Goal: Information Seeking & Learning: Learn about a topic

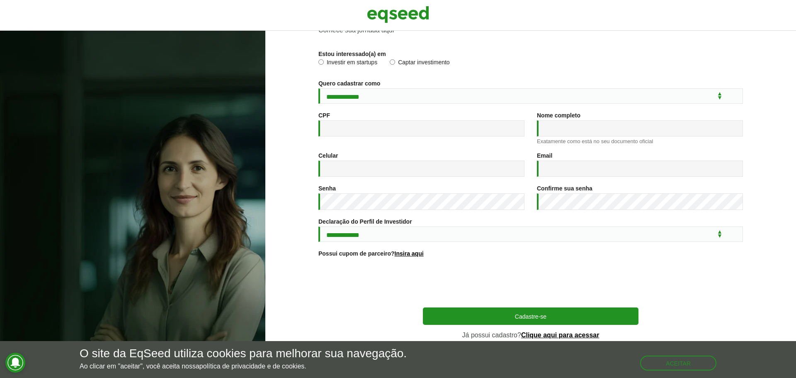
scroll to position [44, 0]
click at [542, 335] on link "Clique aqui para acessar" at bounding box center [560, 335] width 78 height 7
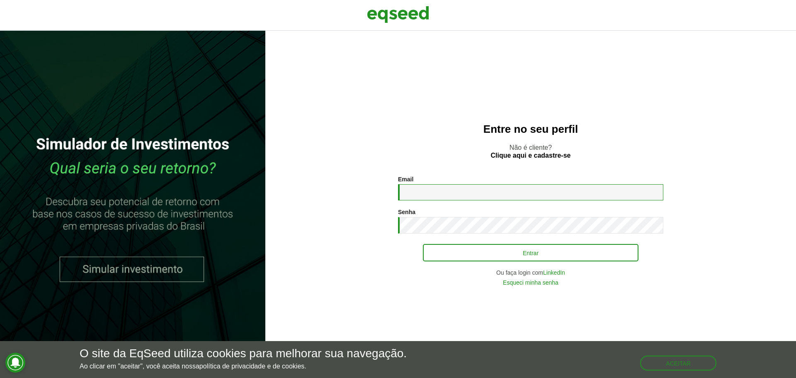
type input "**********"
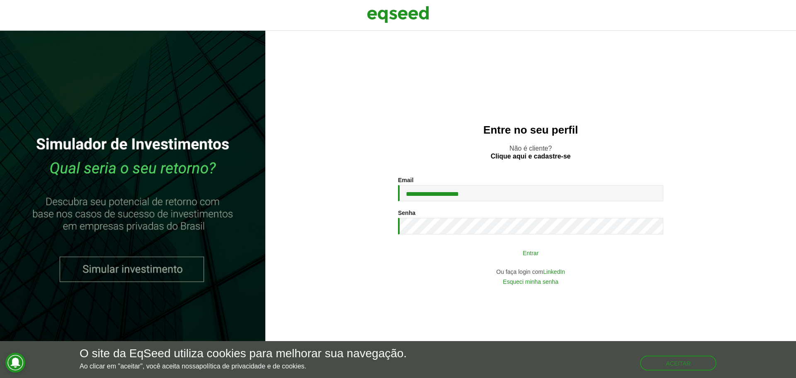
click at [545, 257] on button "Entrar" at bounding box center [531, 253] width 216 height 16
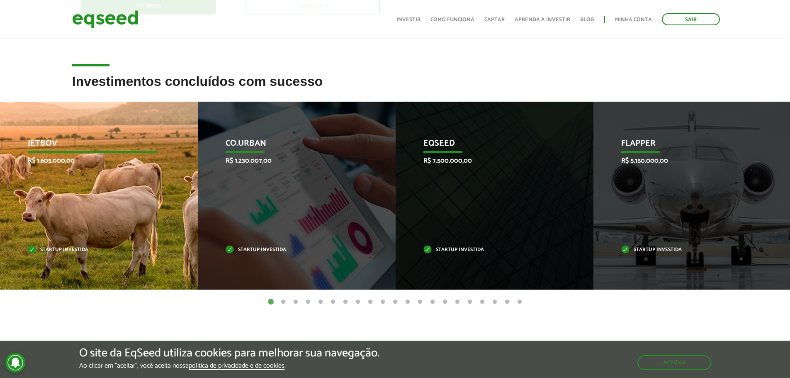
scroll to position [290, 0]
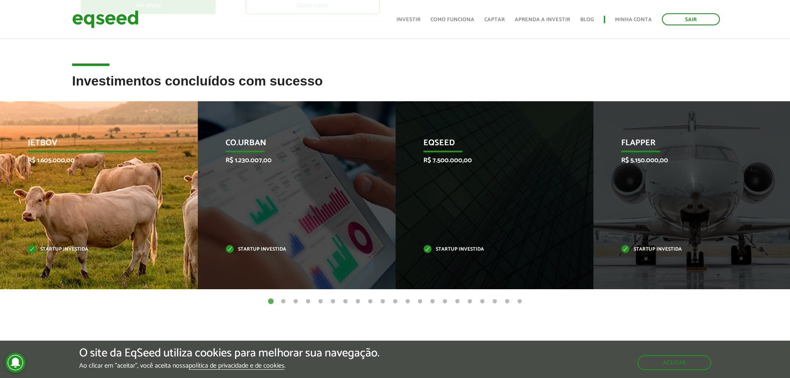
click at [45, 142] on p "JetBov" at bounding box center [93, 145] width 130 height 14
click at [56, 235] on div "JetBov R$ 1.605.000,00 Startup investida" at bounding box center [92, 195] width 185 height 188
click at [93, 248] on p "Startup investida" at bounding box center [93, 249] width 130 height 5
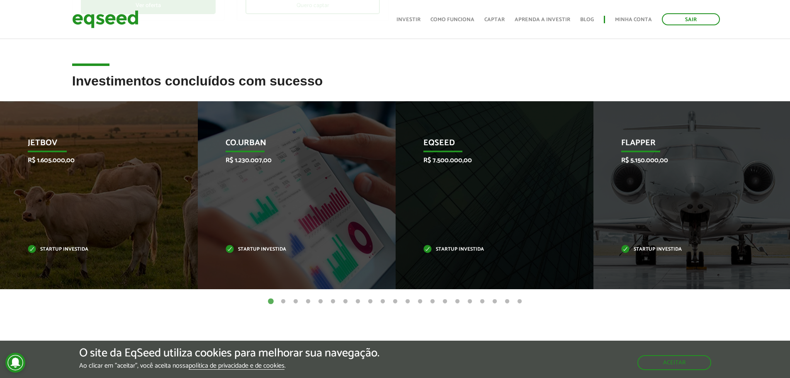
click at [280, 302] on button "2" at bounding box center [283, 301] width 8 height 8
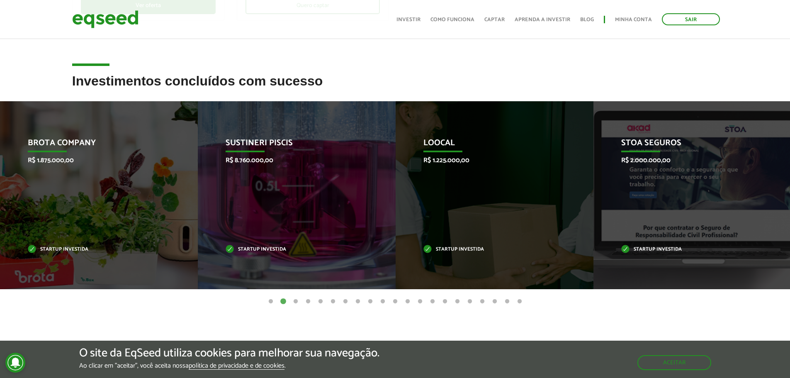
click at [294, 303] on button "3" at bounding box center [296, 301] width 8 height 8
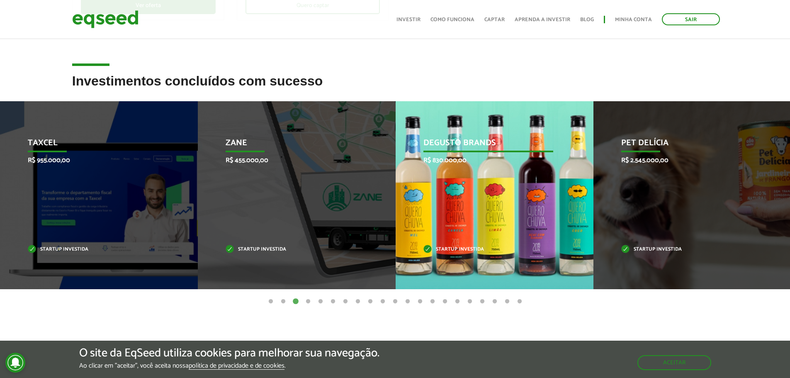
click at [519, 193] on div "Degusto Brands R$ 830.000,00 Startup investida" at bounding box center [488, 195] width 185 height 188
click at [489, 146] on p "Degusto Brands" at bounding box center [488, 145] width 130 height 14
click at [468, 251] on p "Startup investida" at bounding box center [488, 249] width 130 height 5
click at [453, 141] on p "Degusto Brands" at bounding box center [488, 145] width 130 height 14
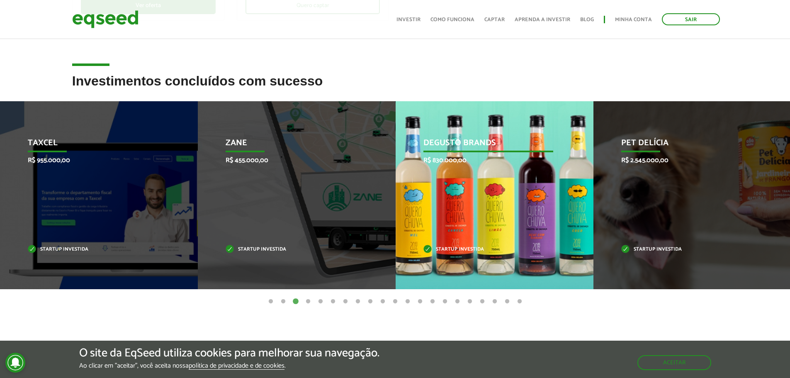
click at [530, 191] on div "Degusto Brands R$ 830.000,00 Startup investida" at bounding box center [488, 195] width 185 height 188
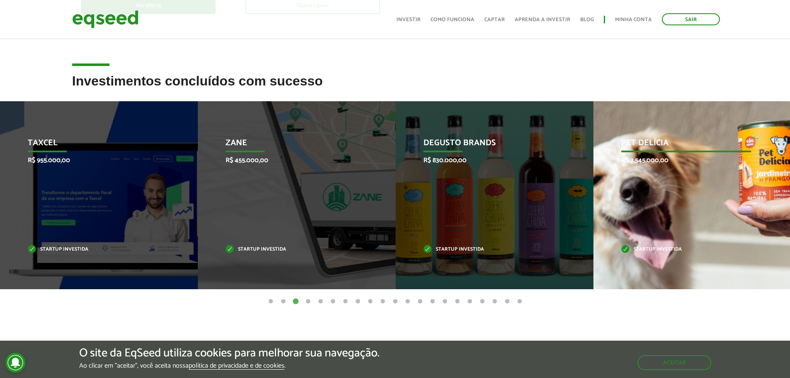
click at [659, 138] on p "Pet Delícia" at bounding box center [686, 145] width 130 height 14
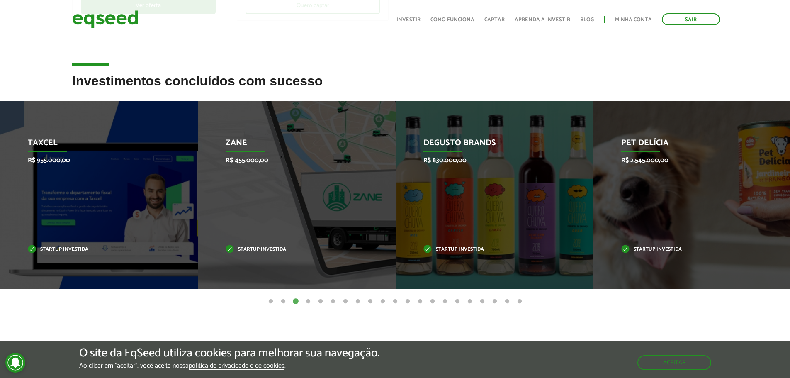
drag, startPoint x: 185, startPoint y: 204, endPoint x: 926, endPoint y: 263, distance: 742.7
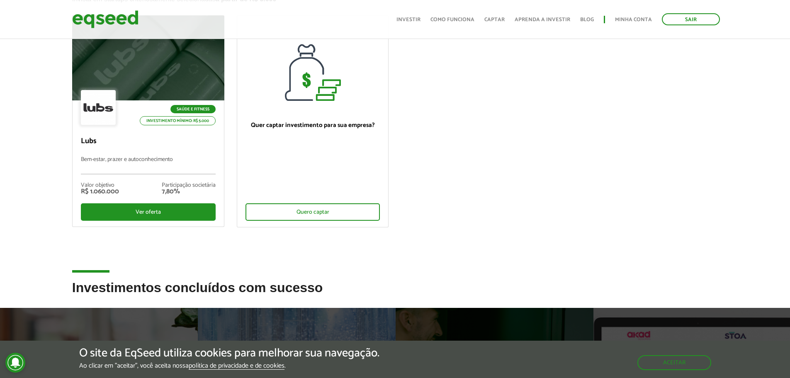
scroll to position [41, 0]
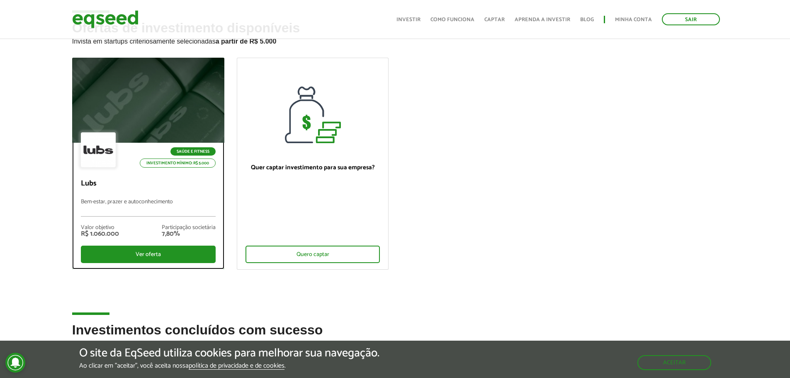
click at [178, 155] on p "Saúde e Fitness" at bounding box center [192, 151] width 45 height 8
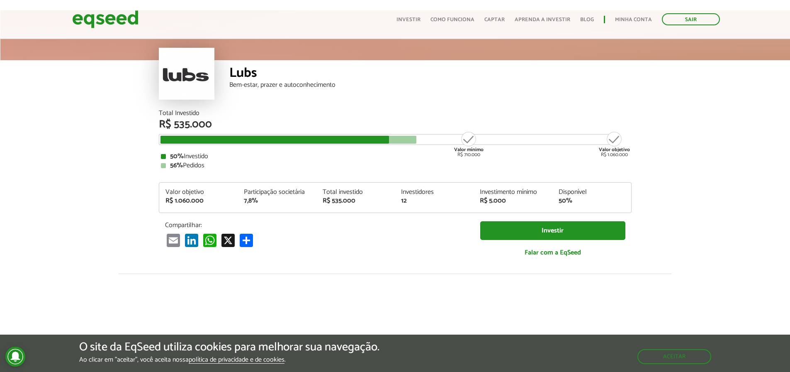
scroll to position [83, 0]
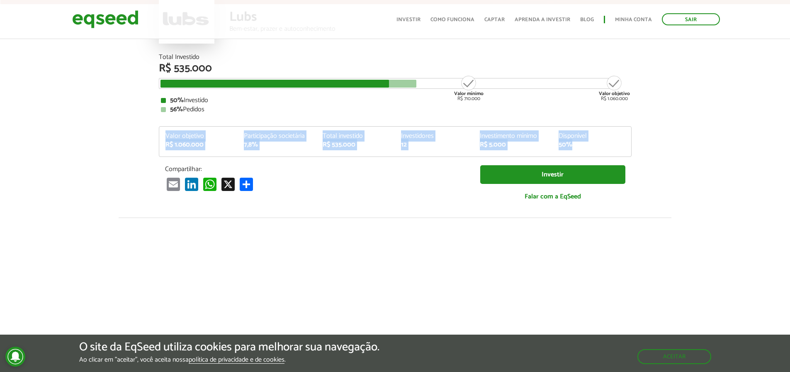
drag, startPoint x: 585, startPoint y: 145, endPoint x: 153, endPoint y: 131, distance: 432.8
click at [153, 131] on div "Total Investido R$ 535.000 Valor mínimo R$ 710.000 Valor objetivo R$ 1.060.000 …" at bounding box center [395, 135] width 485 height 163
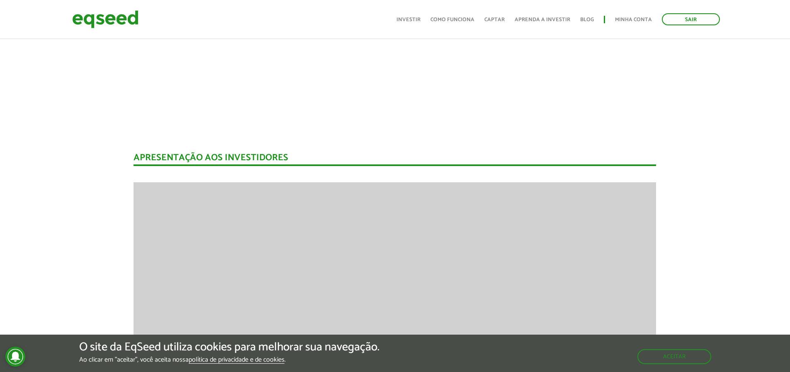
scroll to position [581, 0]
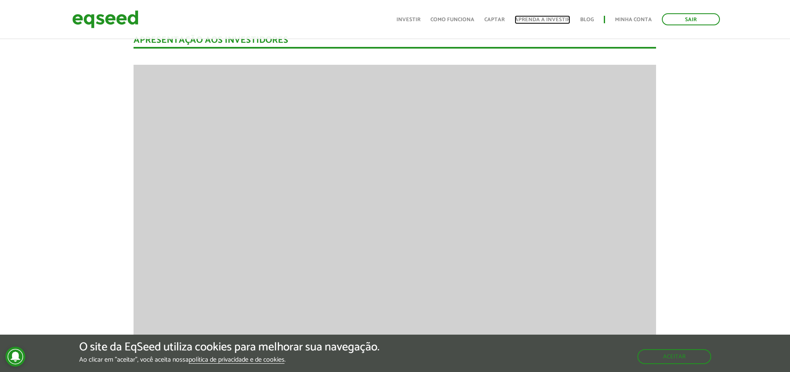
click at [565, 22] on link "Aprenda a investir" at bounding box center [543, 19] width 56 height 5
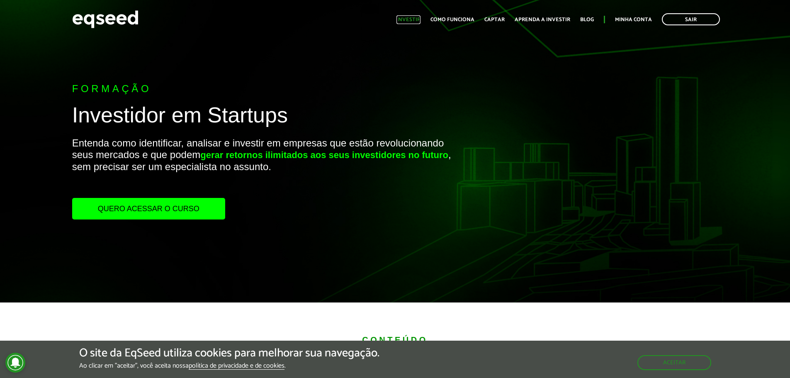
click at [417, 22] on link "Investir" at bounding box center [409, 19] width 24 height 5
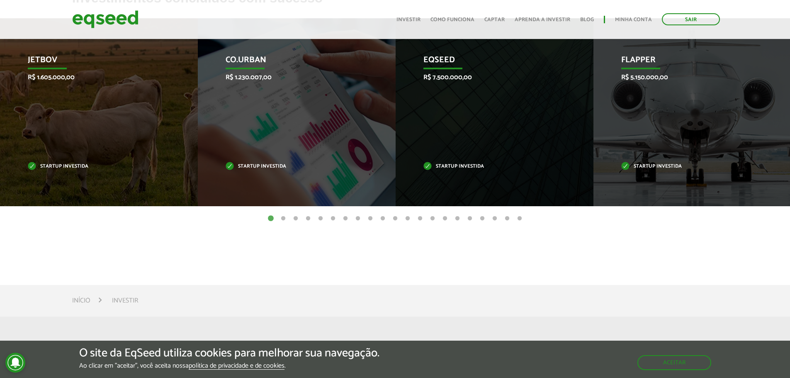
scroll to position [290, 0]
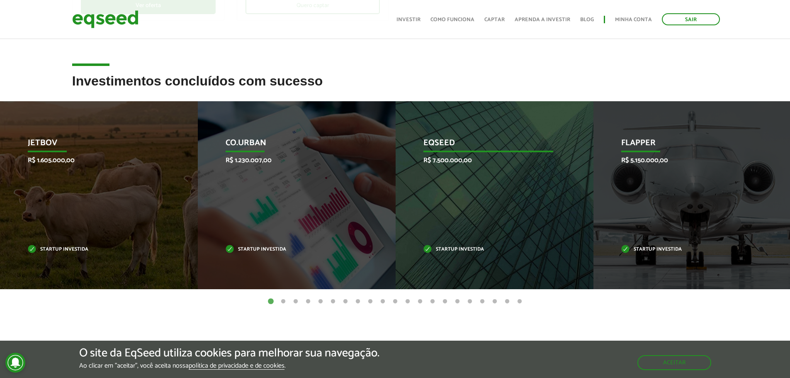
click at [457, 258] on div "EqSeed R$ 7.500.000,00 Startup investida" at bounding box center [488, 195] width 185 height 188
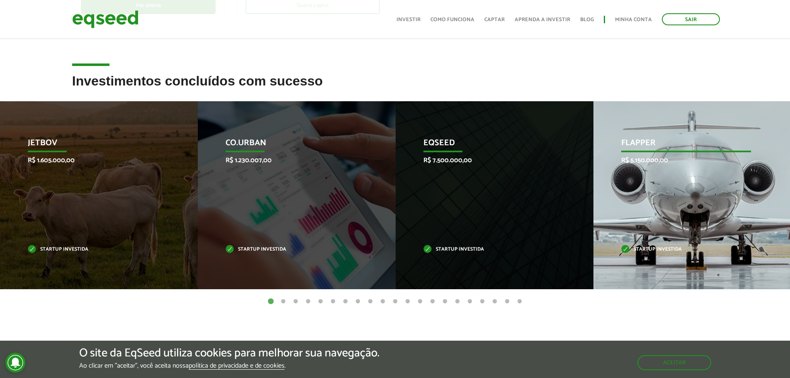
click at [646, 158] on p "R$ 5.150.000,00" at bounding box center [686, 160] width 130 height 8
click at [648, 235] on div "Flapper R$ 5.150.000,00 Startup investida" at bounding box center [686, 195] width 185 height 188
click at [649, 258] on div "Flapper R$ 5.150.000,00 Startup investida" at bounding box center [686, 195] width 185 height 188
click at [649, 259] on div "Flapper R$ 5.150.000,00 Startup investida" at bounding box center [686, 195] width 185 height 188
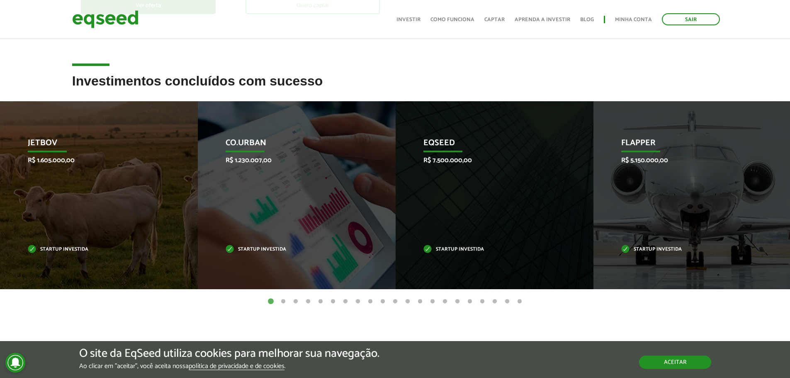
click at [679, 366] on button "Aceitar" at bounding box center [675, 361] width 72 height 13
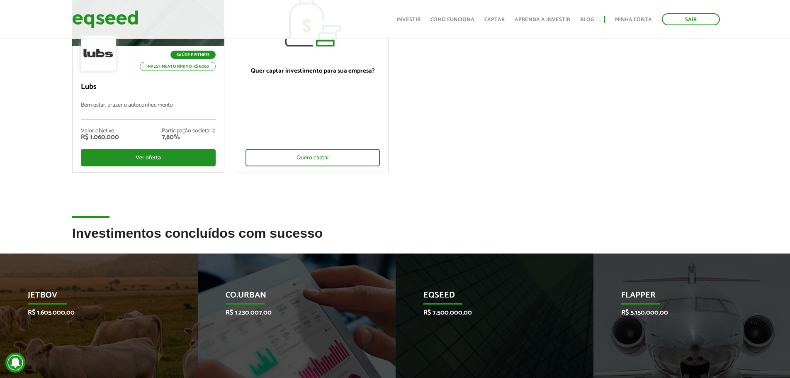
scroll to position [83, 0]
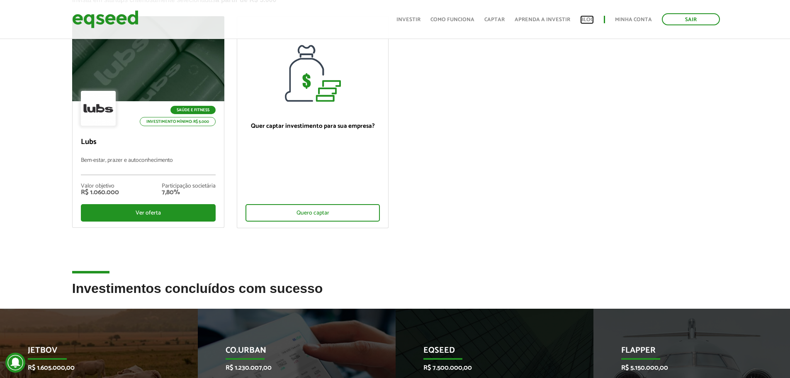
click at [589, 22] on link "Blog" at bounding box center [587, 19] width 14 height 5
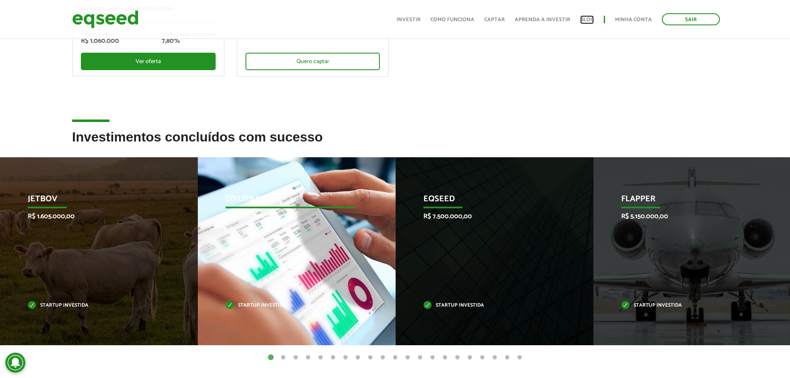
scroll to position [249, 0]
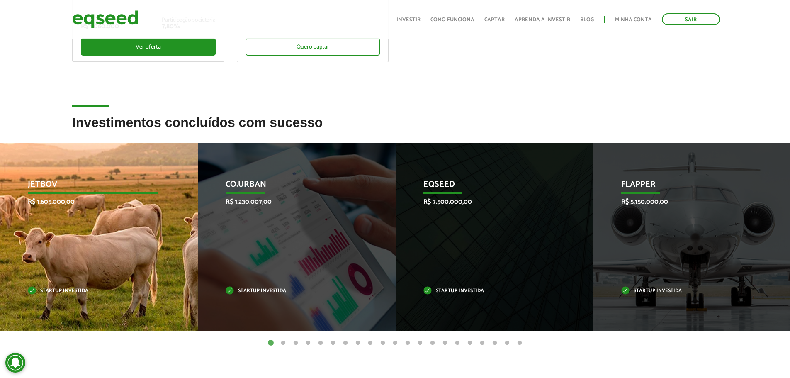
click at [101, 196] on div "JetBov R$ 1.605.000,00 Startup investida" at bounding box center [92, 237] width 185 height 188
click at [45, 182] on p "JetBov" at bounding box center [93, 187] width 130 height 14
click at [72, 299] on div "JetBov R$ 1.605.000,00 Startup investida" at bounding box center [92, 237] width 185 height 188
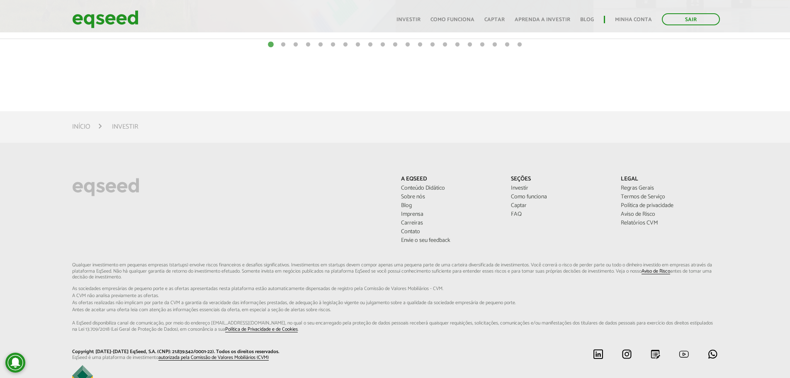
scroll to position [602, 0]
